Goal: Task Accomplishment & Management: Manage account settings

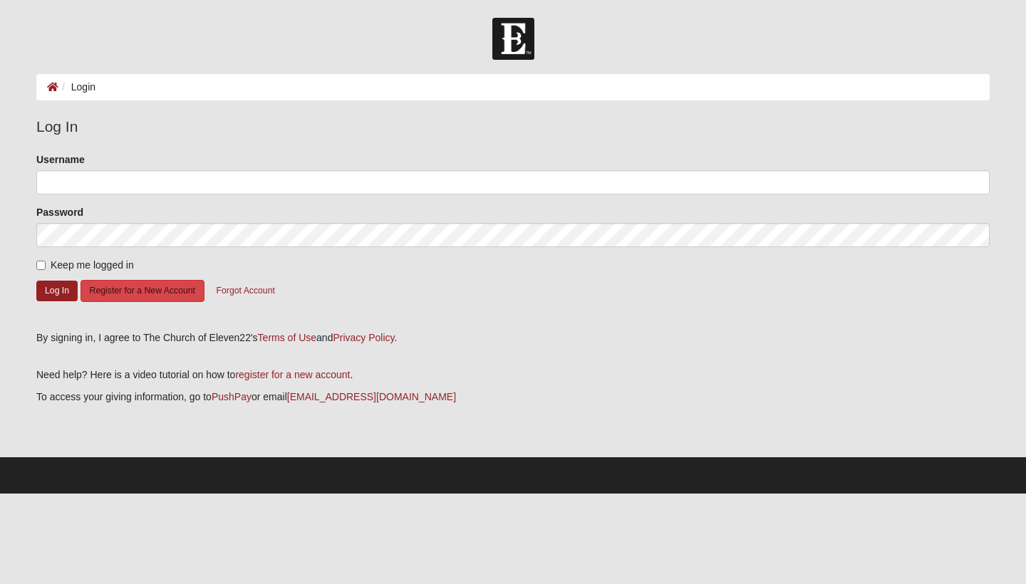
click at [123, 287] on button "Register for a New Account" at bounding box center [143, 291] width 124 height 22
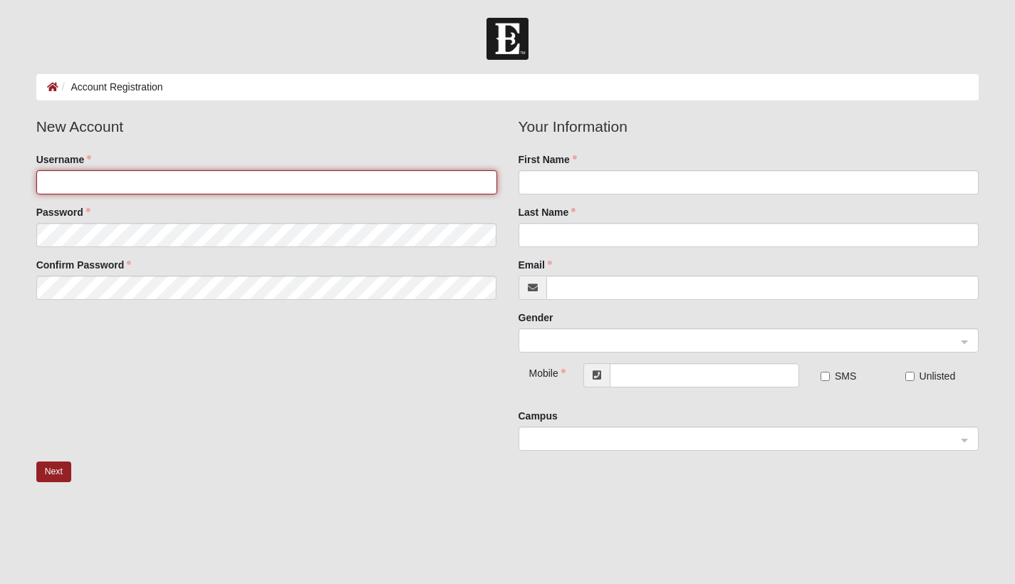
click at [138, 177] on input "Username" at bounding box center [266, 182] width 461 height 24
type input "irismeeks"
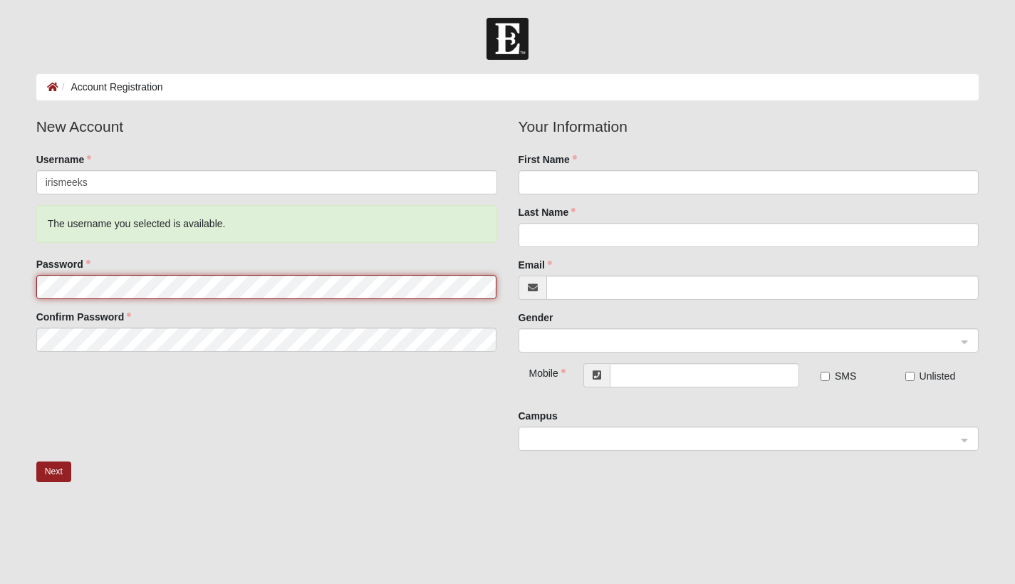
click at [135, 246] on fieldset "New Account Username irismeeks The username you selected is available. Password…" at bounding box center [267, 238] width 482 height 247
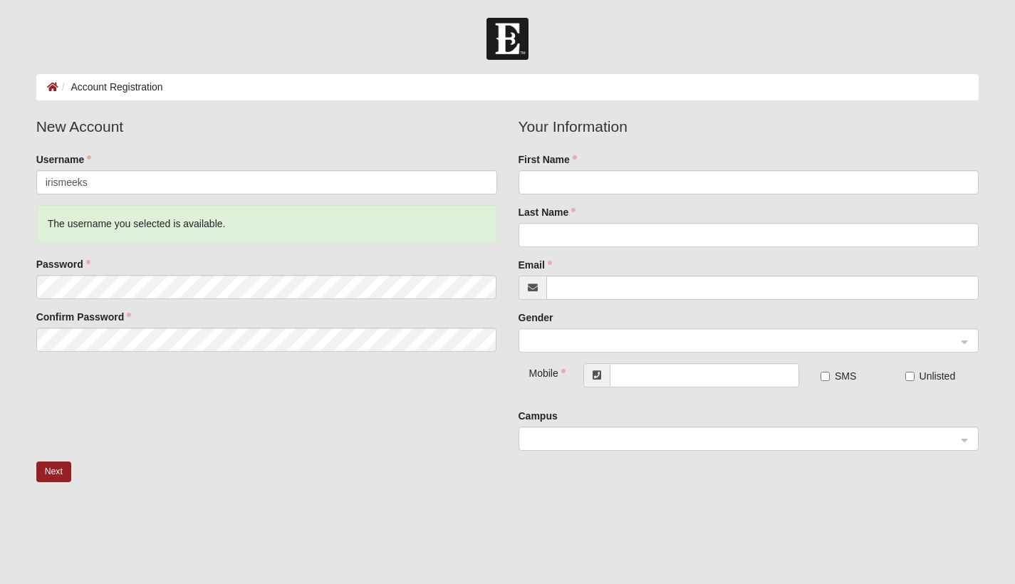
click at [284, 307] on fieldset "New Account Username irismeeks The username you selected is available. Password…" at bounding box center [267, 238] width 482 height 247
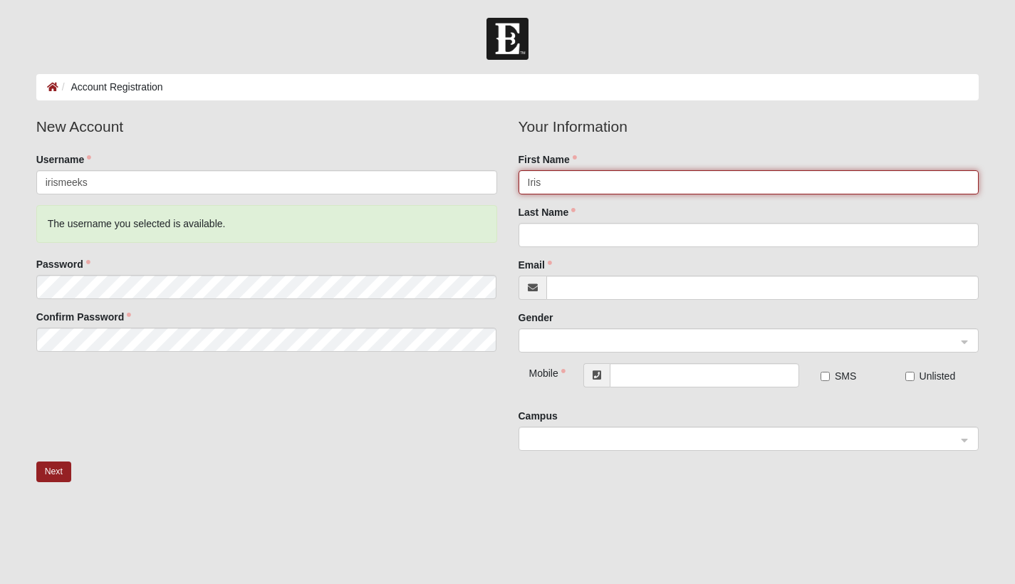
type input "Iris"
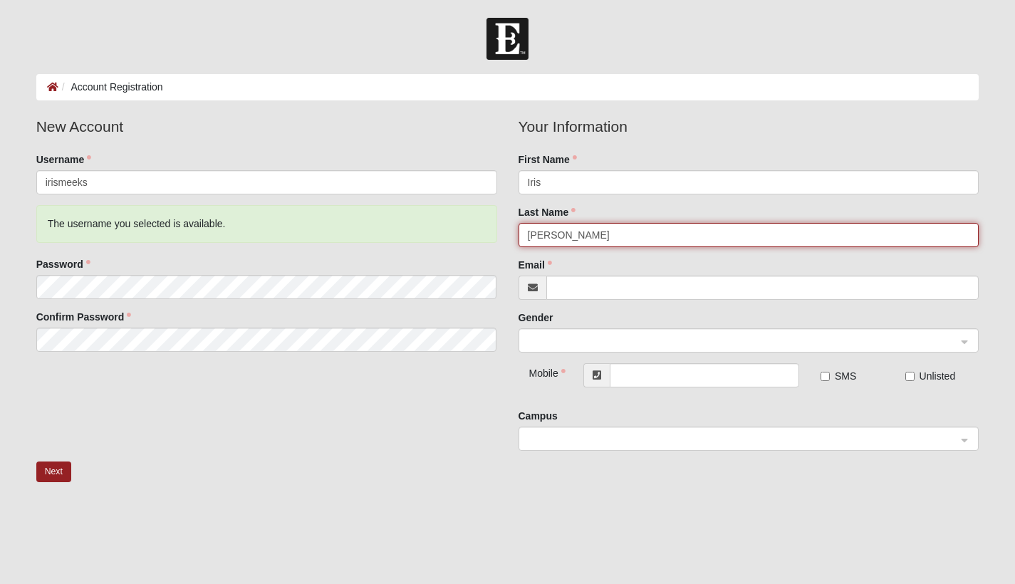
type input "Meeks"
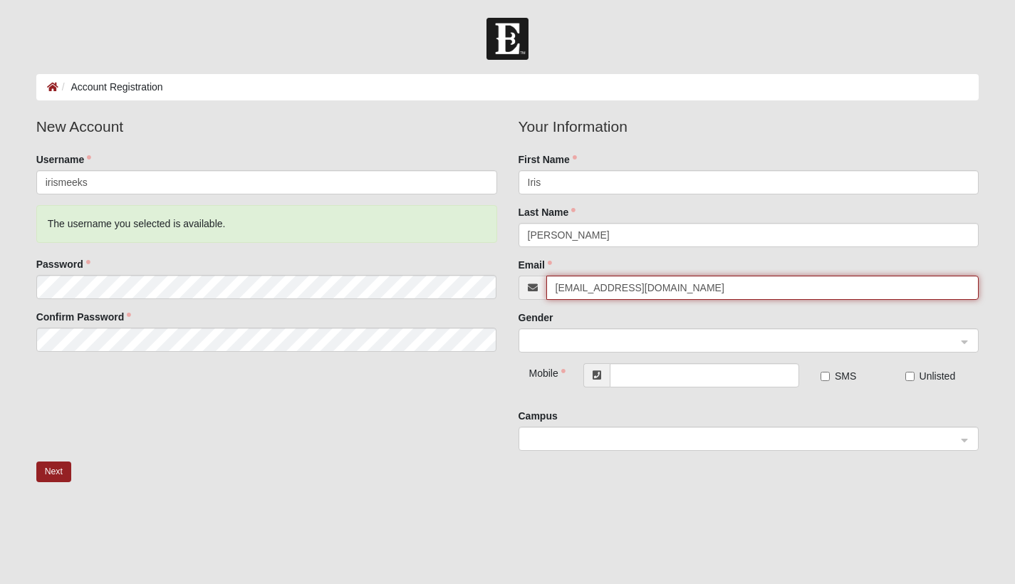
click at [595, 343] on span at bounding box center [743, 341] width 430 height 16
type input "[EMAIL_ADDRESS][DOMAIN_NAME]"
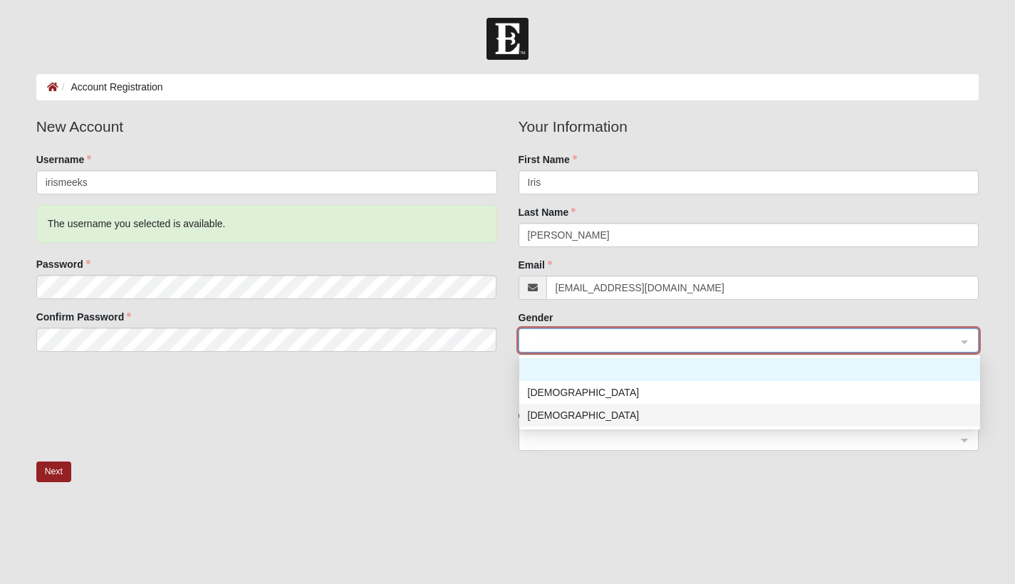
click at [584, 417] on div "[DEMOGRAPHIC_DATA]" at bounding box center [750, 416] width 444 height 16
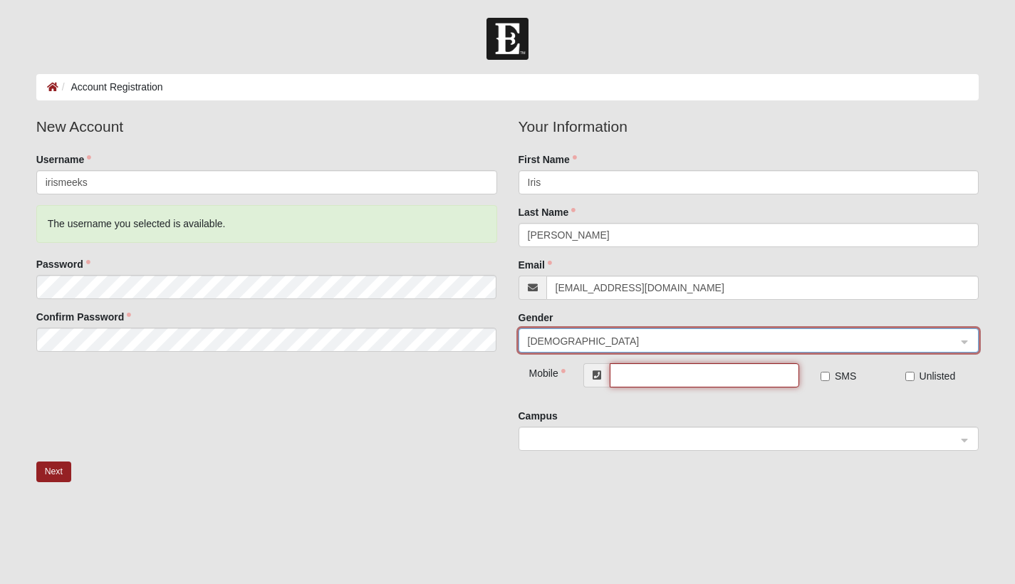
click at [648, 375] on input "text" at bounding box center [704, 375] width 189 height 24
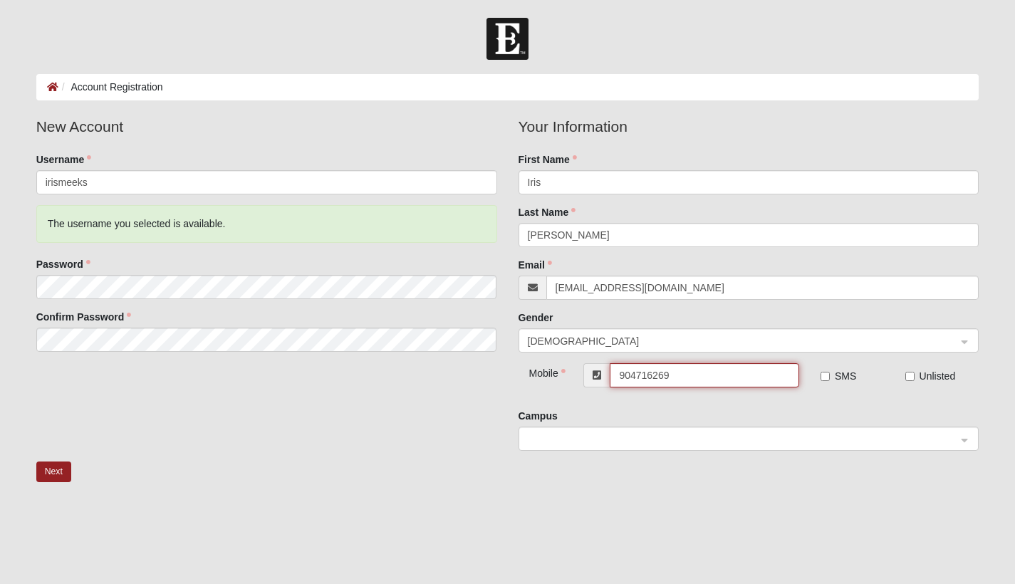
type input "[PHONE_NUMBER]"
click at [727, 458] on div "Your Information First Name Iris Last Name Meeks Email meeksiris@gmail.com Gend…" at bounding box center [749, 288] width 482 height 346
click at [703, 443] on span at bounding box center [743, 440] width 430 height 16
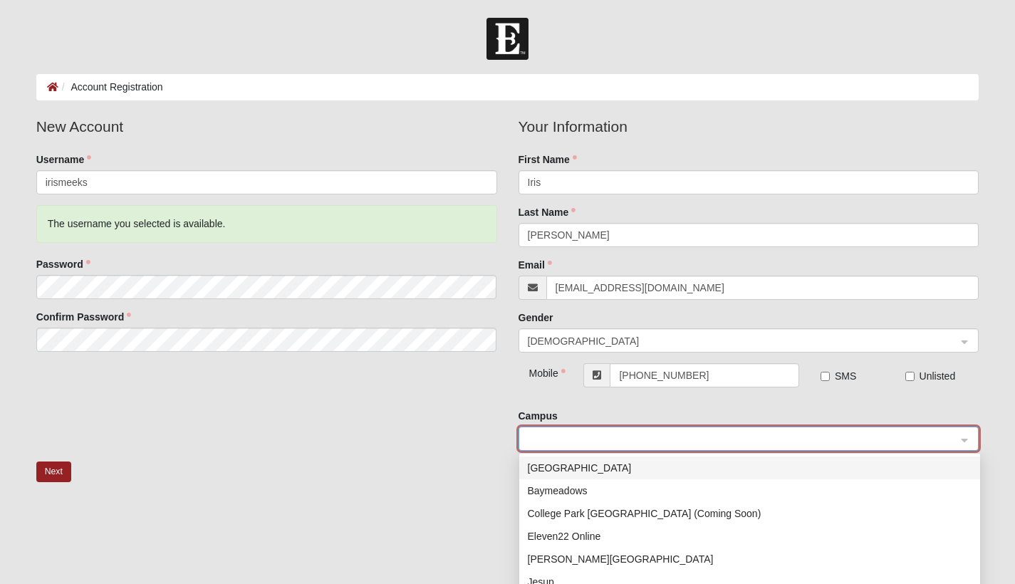
scroll to position [96, 0]
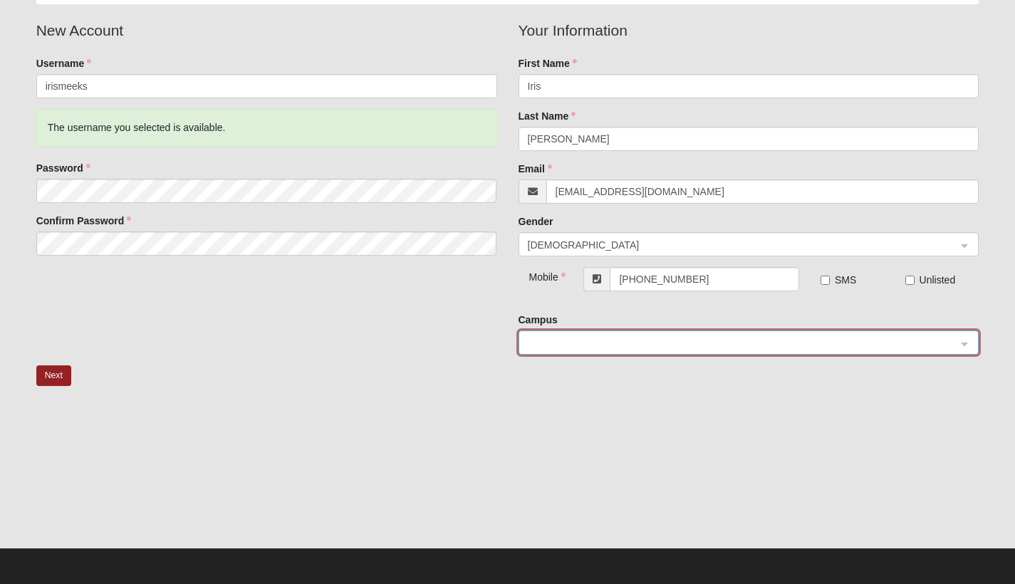
click at [963, 340] on div at bounding box center [749, 343] width 460 height 24
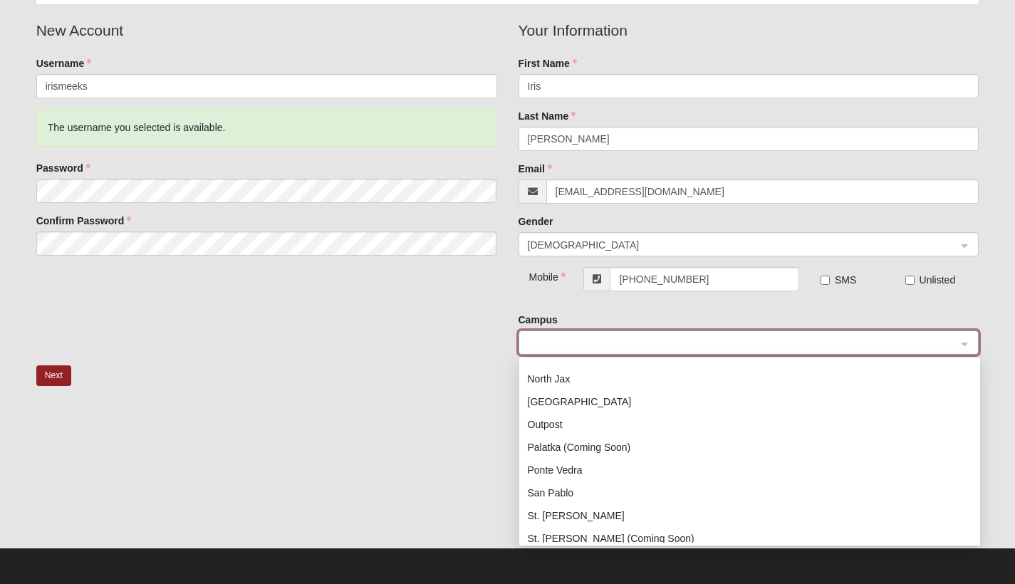
scroll to position [157, 0]
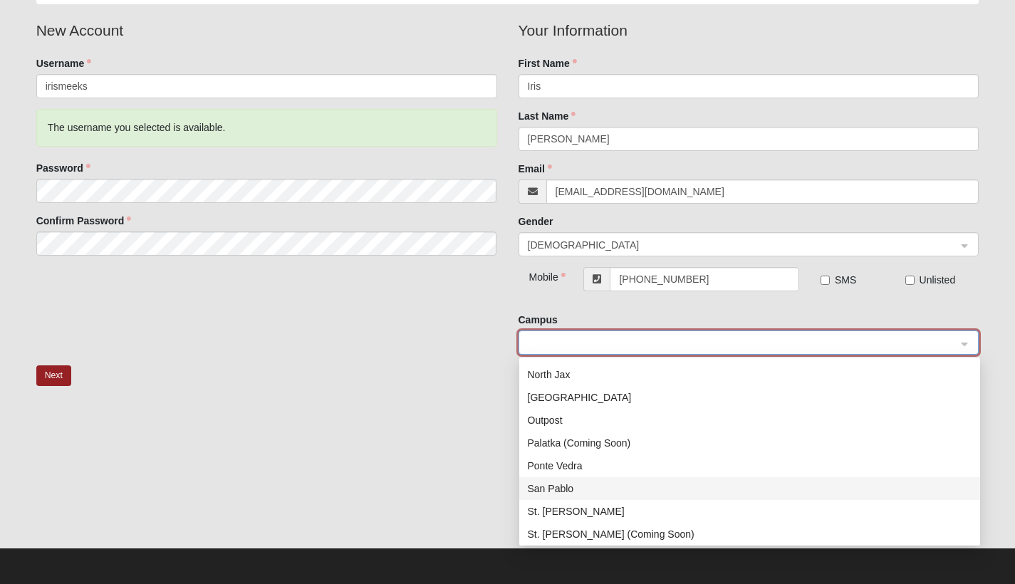
click at [695, 482] on div "San Pablo" at bounding box center [750, 489] width 444 height 16
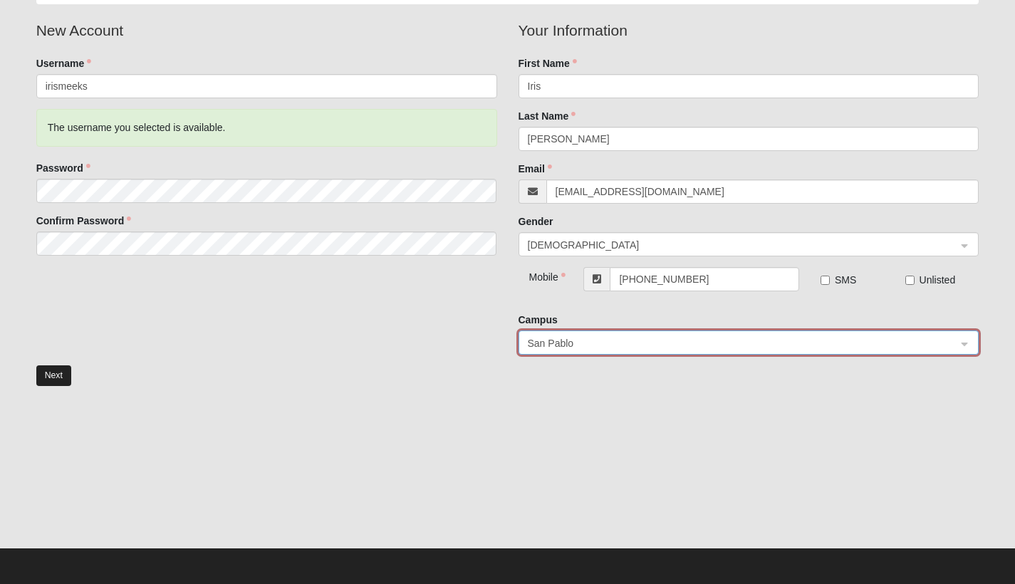
click at [59, 371] on button "Next" at bounding box center [53, 375] width 35 height 21
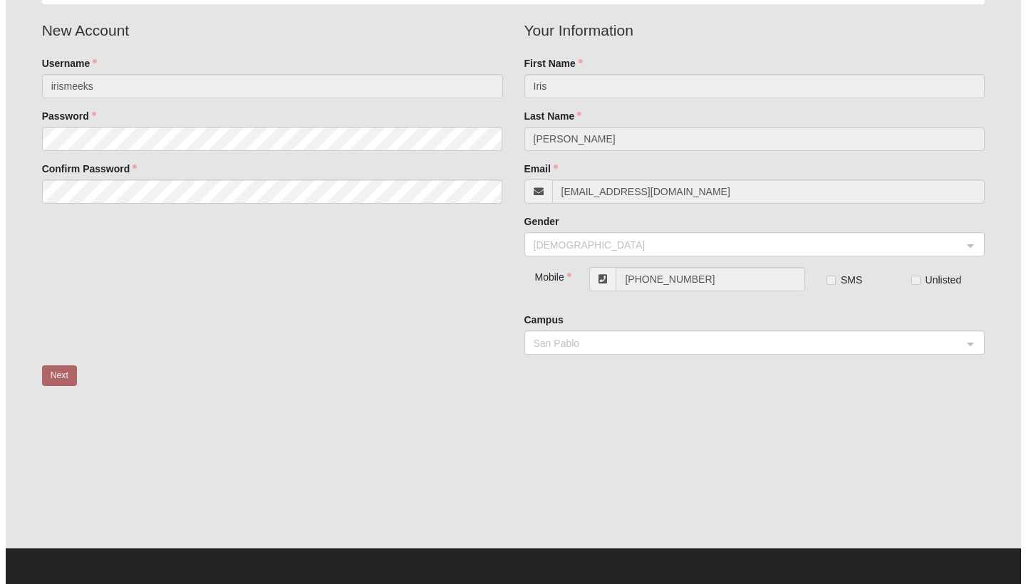
scroll to position [0, 0]
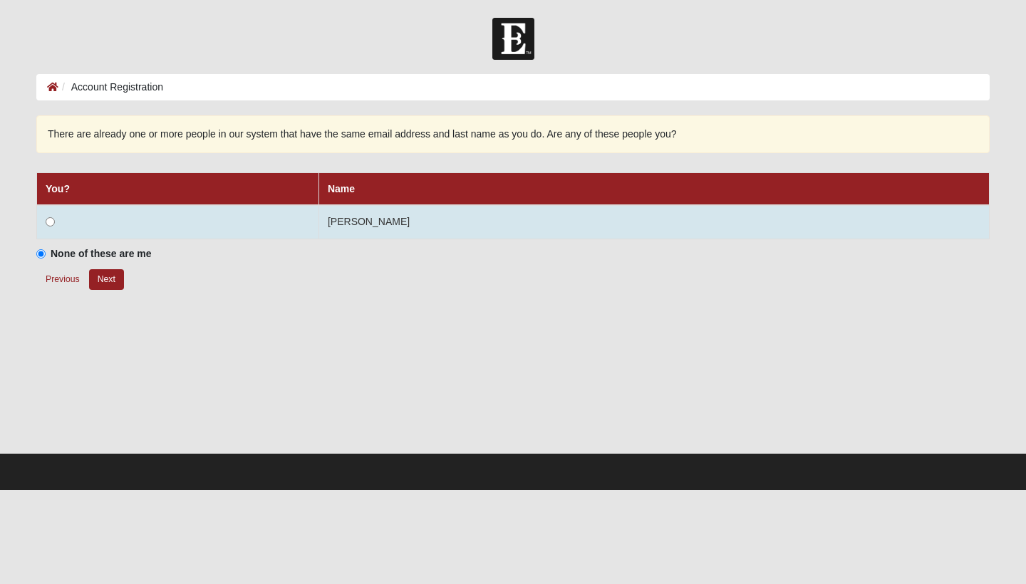
click at [319, 217] on td at bounding box center [178, 222] width 282 height 34
click at [47, 222] on input "radio" at bounding box center [50, 221] width 9 height 9
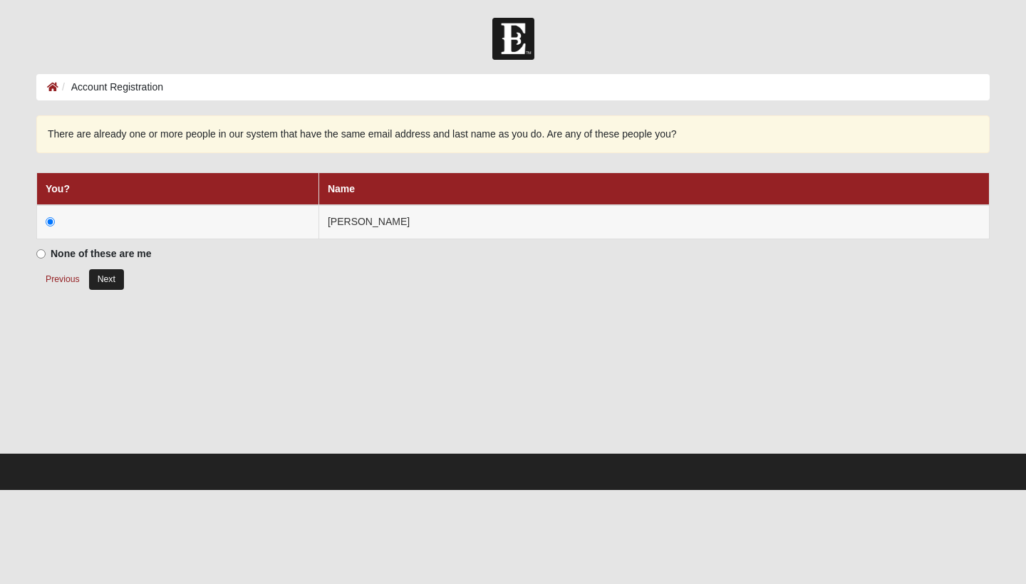
click at [120, 280] on button "Next" at bounding box center [106, 279] width 35 height 21
radio input "true"
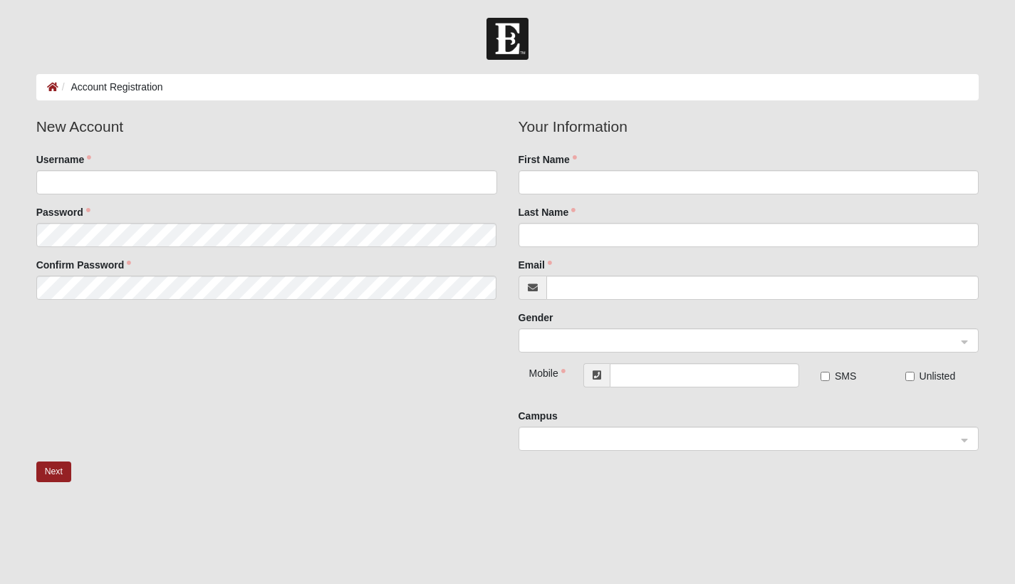
click at [502, 55] on img at bounding box center [508, 39] width 42 height 42
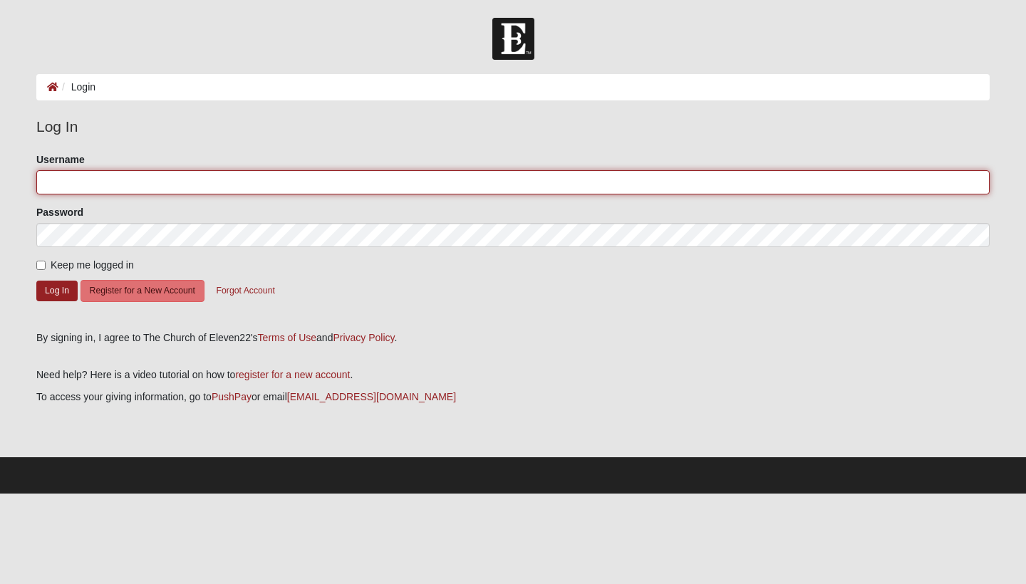
type input "irismeeks"
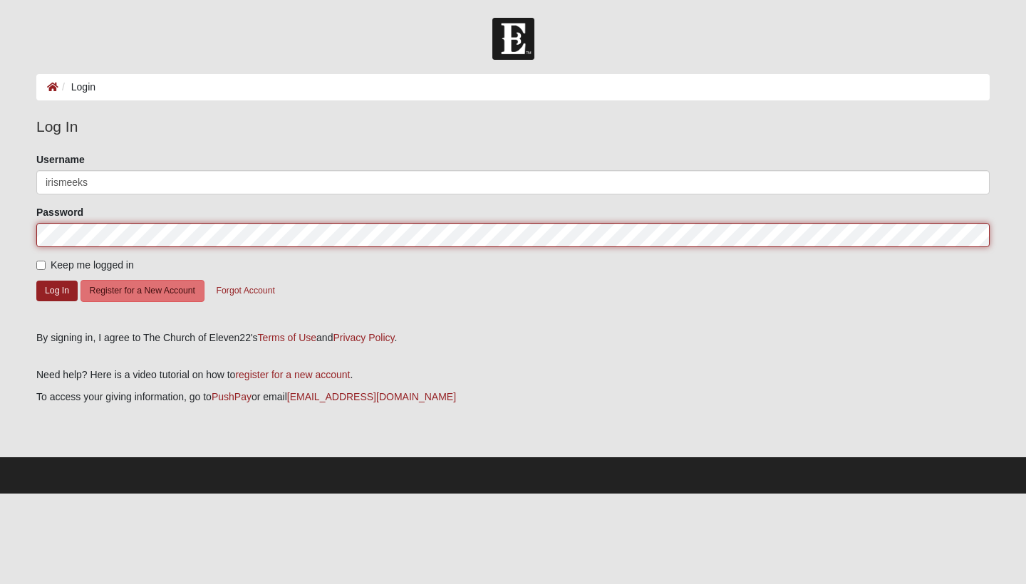
click at [57, 290] on button "Log In" at bounding box center [56, 291] width 41 height 21
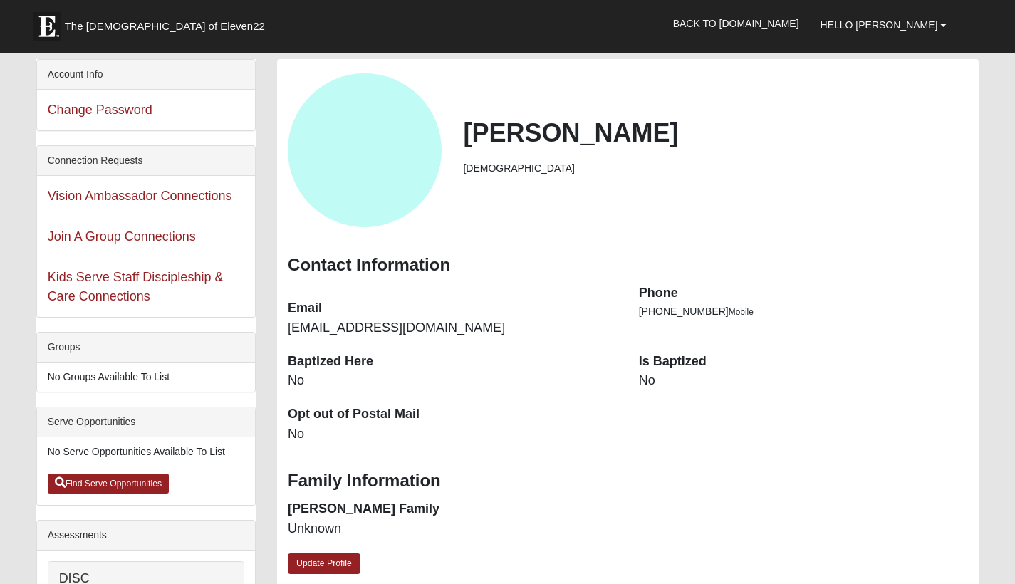
click at [392, 374] on dd "No" at bounding box center [453, 381] width 330 height 19
click at [932, 24] on span "Hello [PERSON_NAME]" at bounding box center [880, 24] width 118 height 11
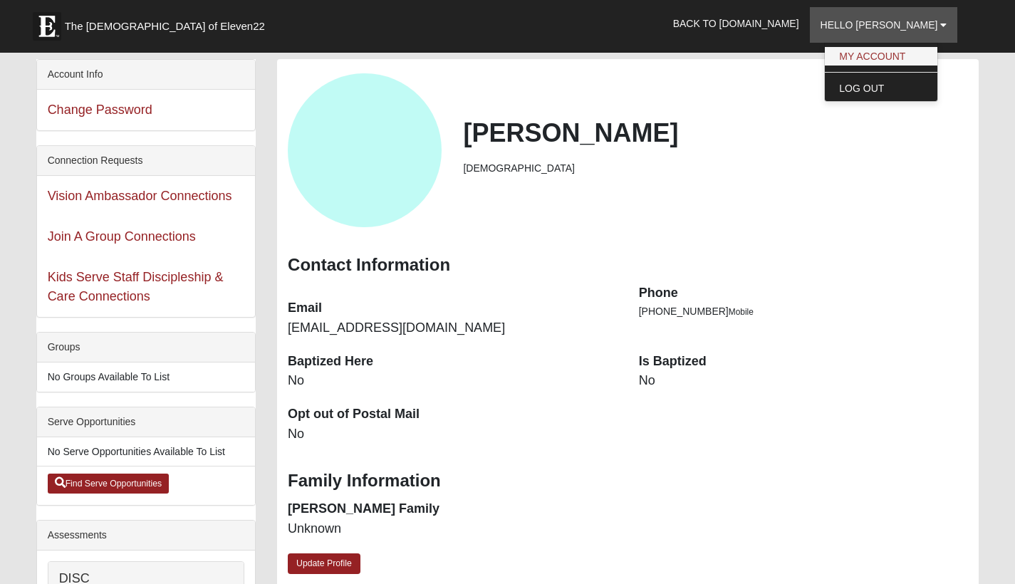
click at [926, 63] on link "My Account" at bounding box center [881, 56] width 113 height 19
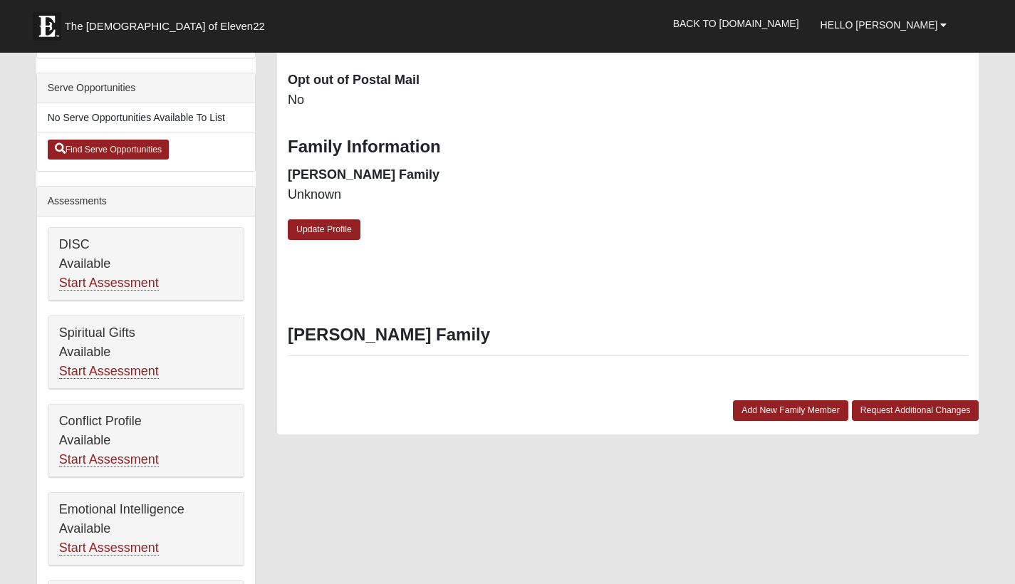
scroll to position [323, 0]
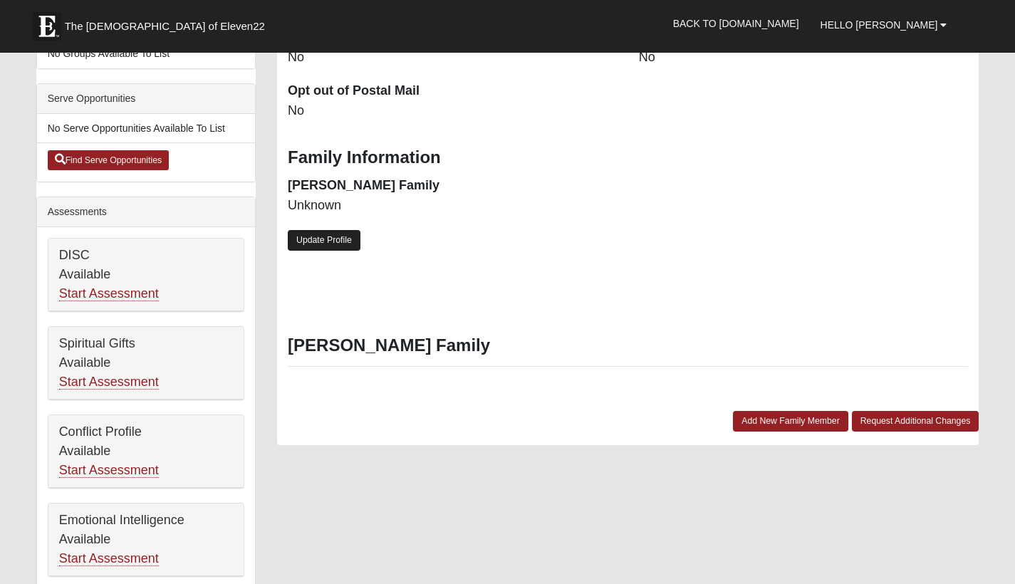
click at [336, 232] on link "Update Profile" at bounding box center [324, 240] width 73 height 21
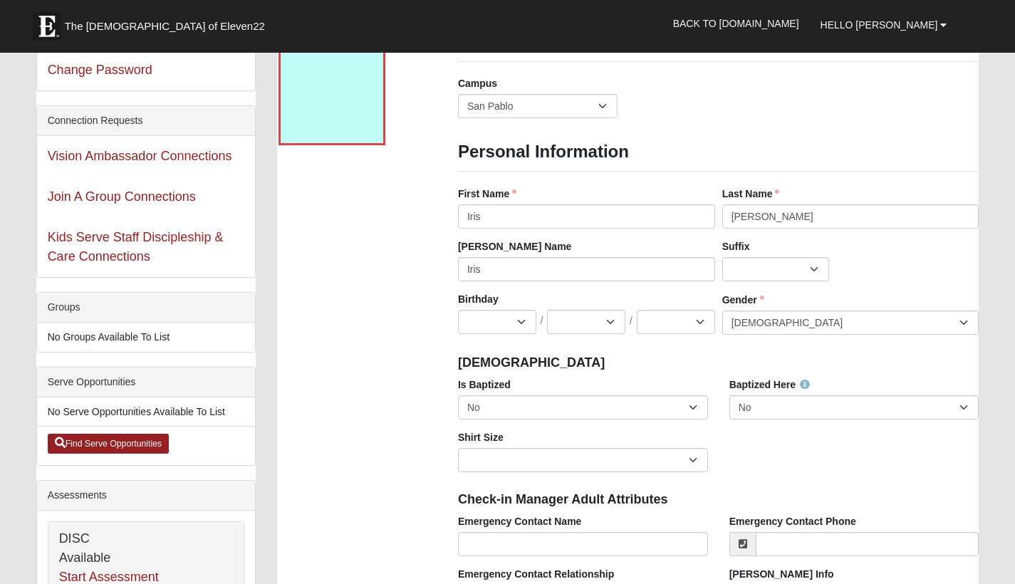
scroll to position [0, 0]
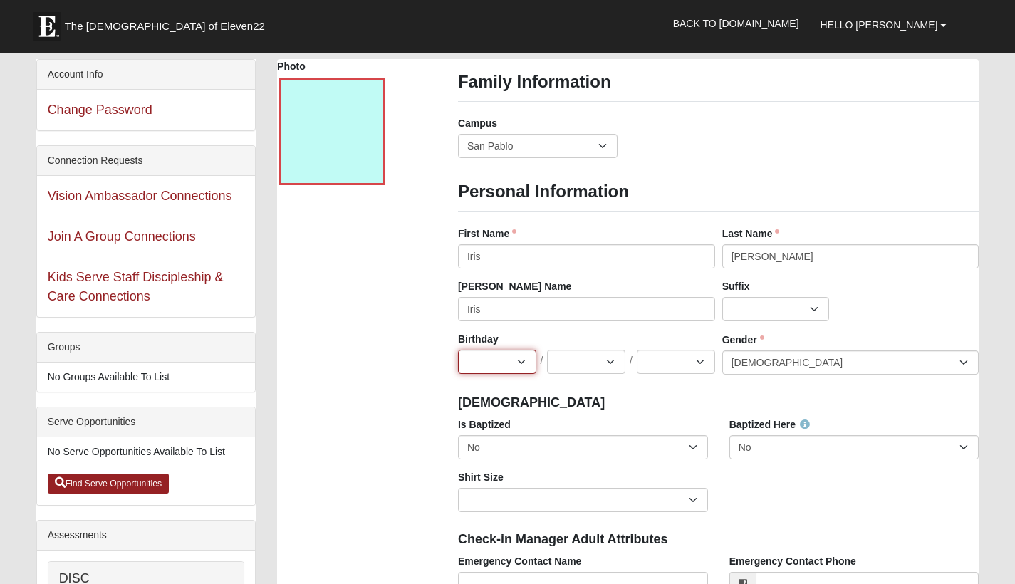
select select "1"
select select "7"
select select "2001"
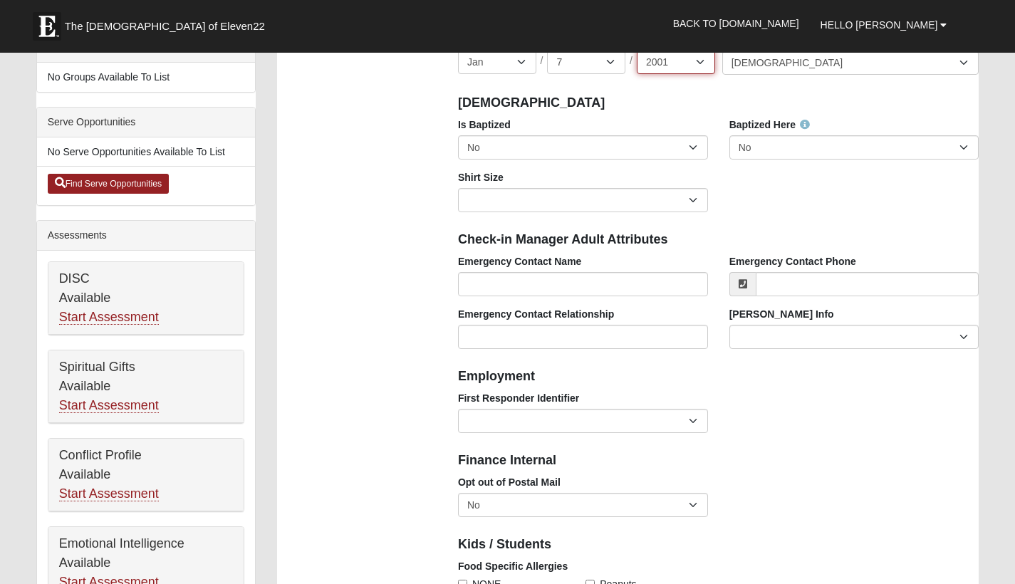
scroll to position [290, 0]
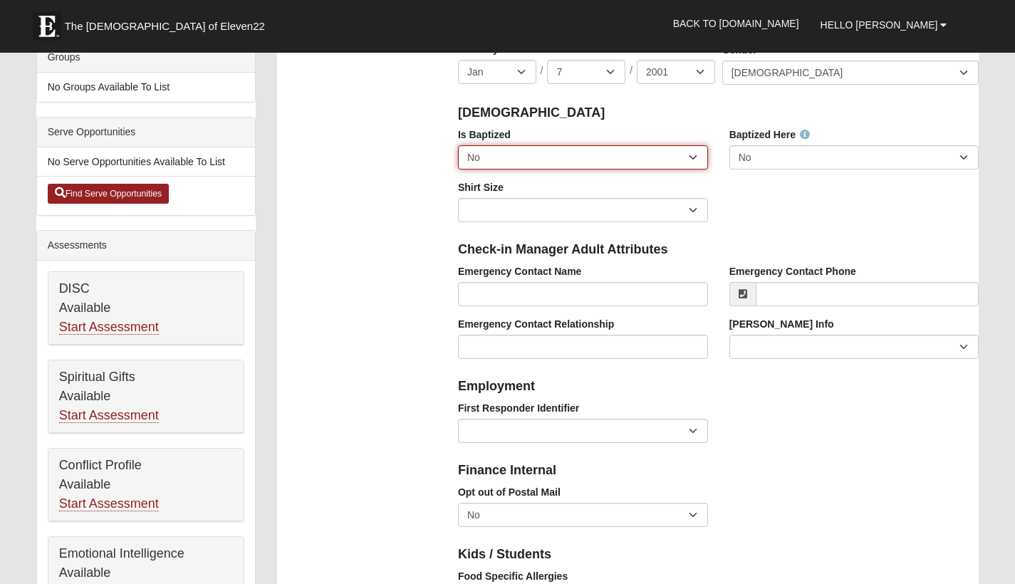
select select "True"
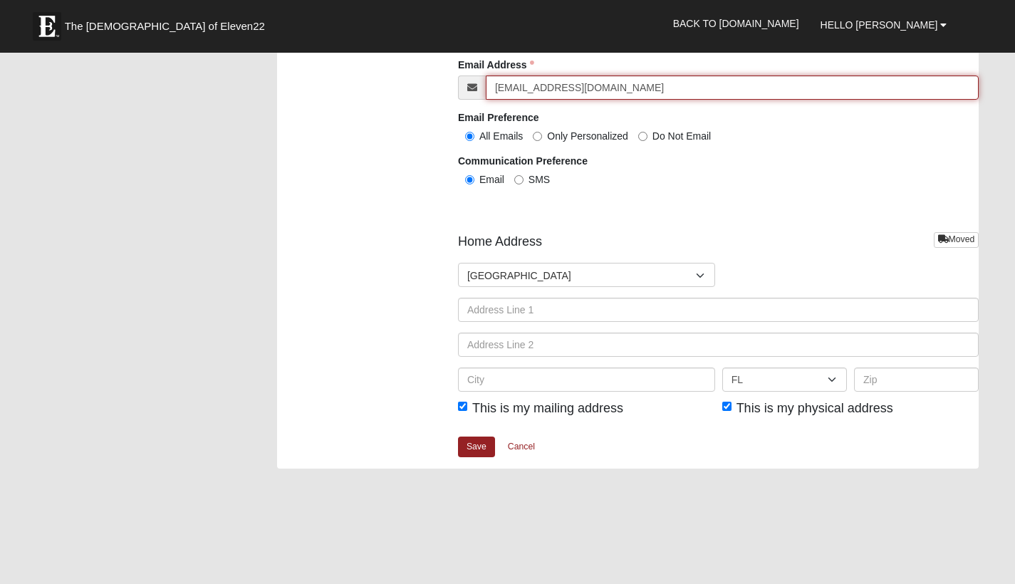
scroll to position [1543, 0]
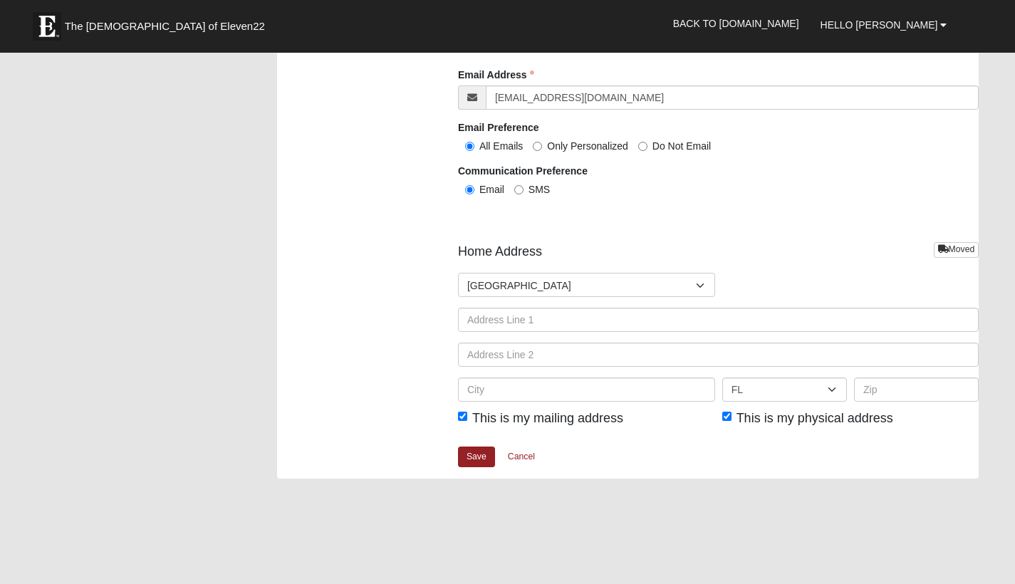
click at [628, 328] on div "Countries United States ------------------------ Afghanistan Aland Islands Alba…" at bounding box center [718, 343] width 521 height 140
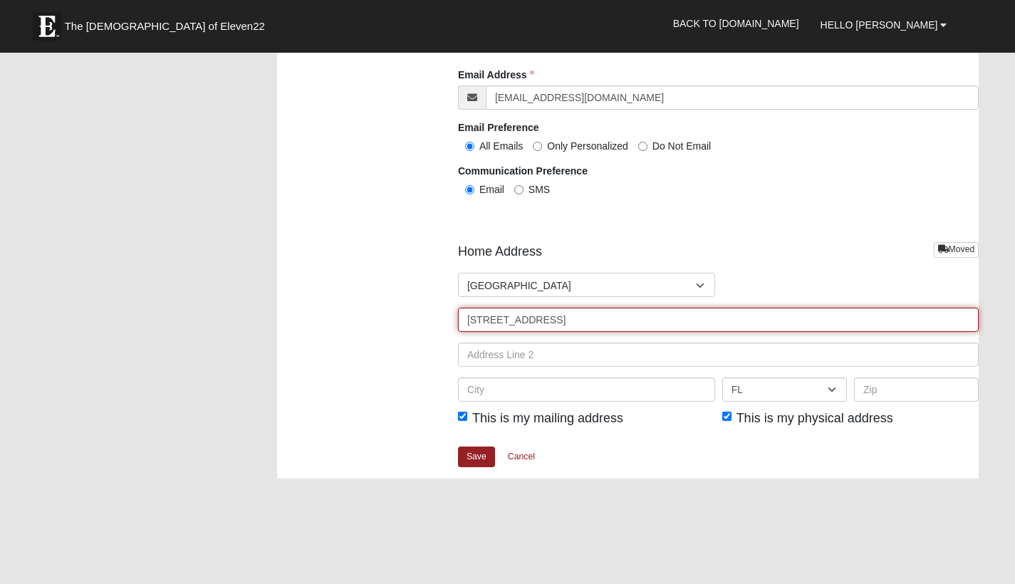
type input "7507 Park Village Dr"
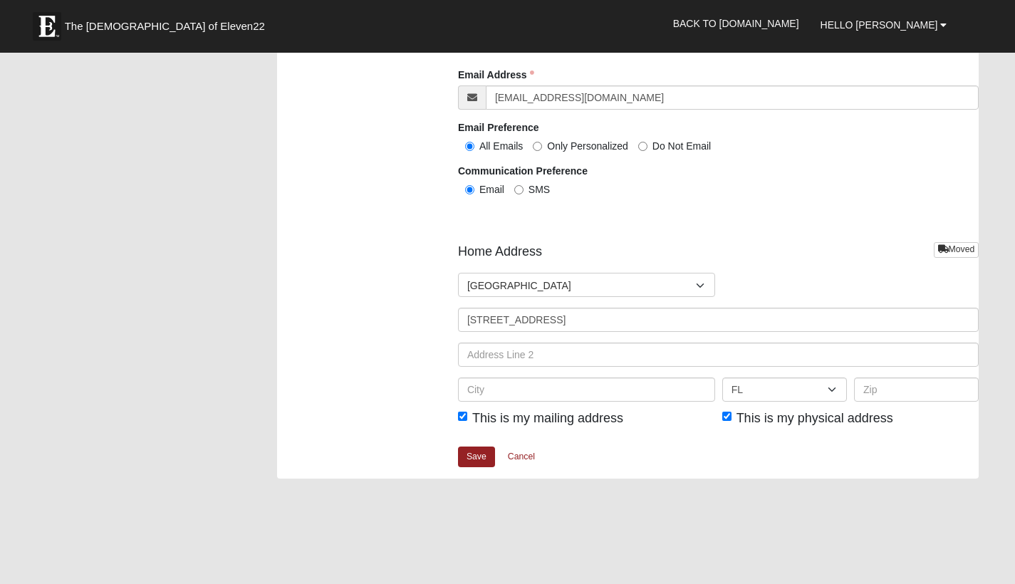
click at [593, 371] on div "Countries United States ------------------------ Afghanistan Aland Islands Alba…" at bounding box center [718, 343] width 521 height 140
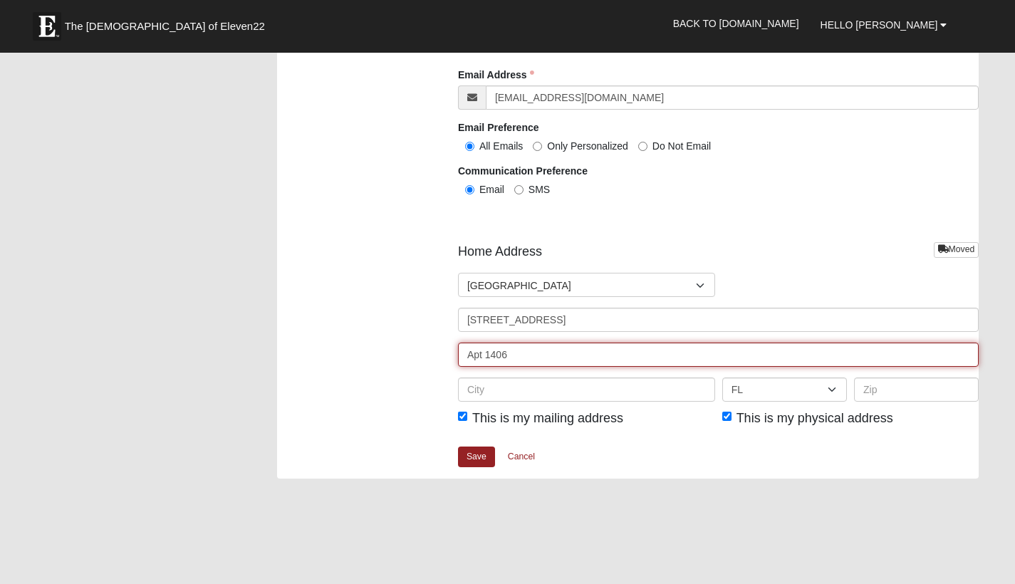
type input "Apt 1406"
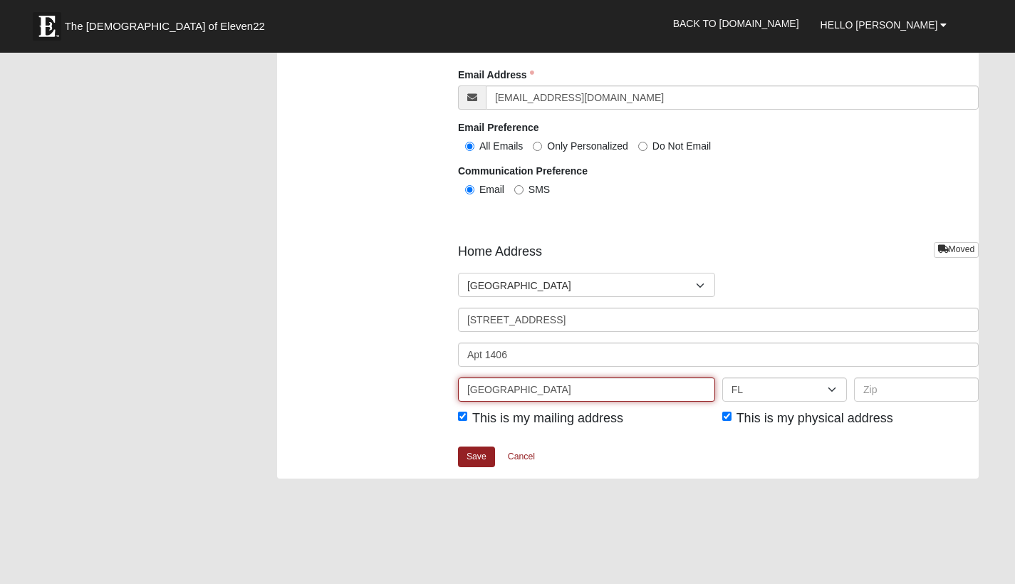
type input "Jacksonville"
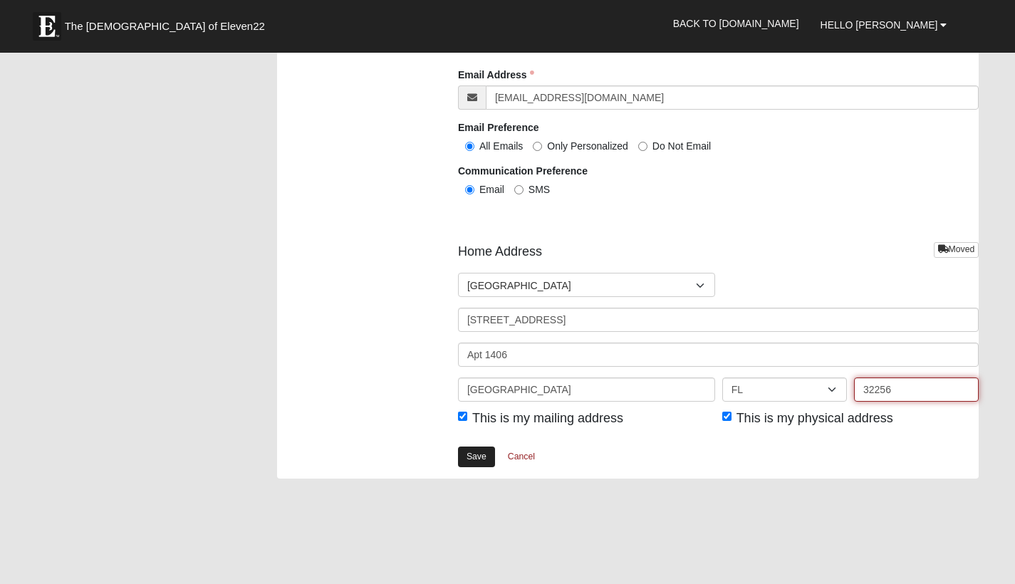
type input "32256"
click at [484, 451] on link "Save" at bounding box center [476, 457] width 37 height 21
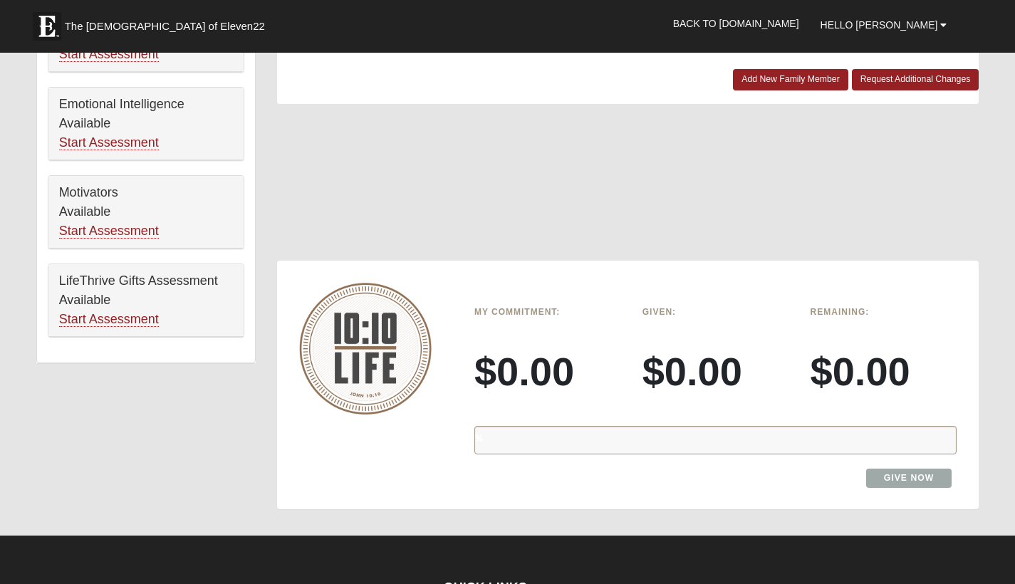
scroll to position [736, 0]
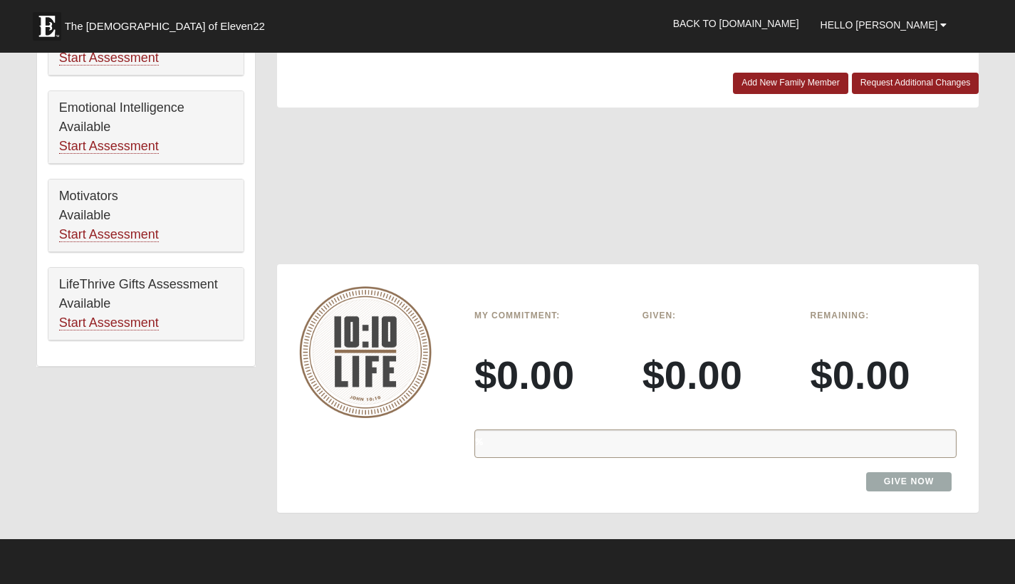
click at [573, 430] on div "%" at bounding box center [716, 444] width 482 height 28
click at [898, 472] on link "Give Now" at bounding box center [909, 481] width 86 height 19
